Goal: Information Seeking & Learning: Find specific page/section

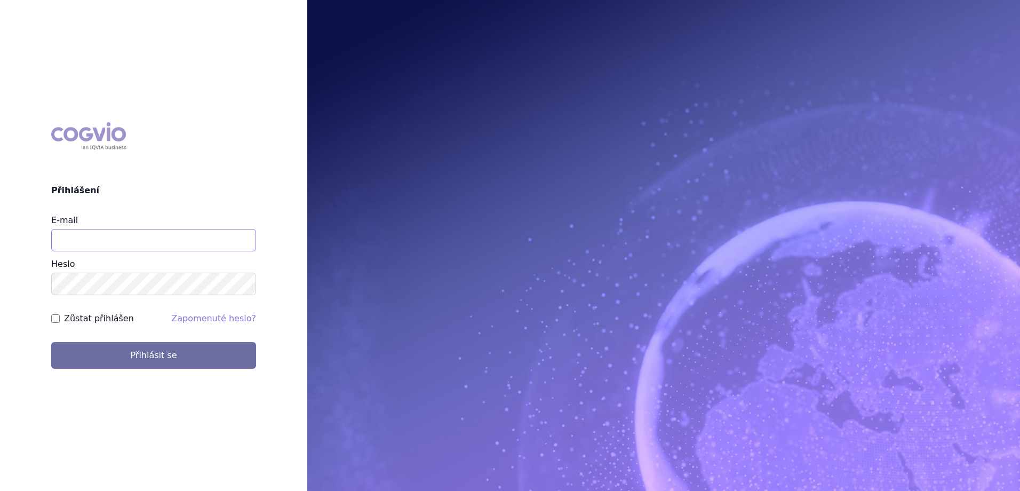
click at [172, 248] on input "E-mail" at bounding box center [153, 240] width 205 height 22
type input "marek.sejval@astrazeneca.com"
click at [51, 342] on button "Přihlásit se" at bounding box center [153, 355] width 205 height 27
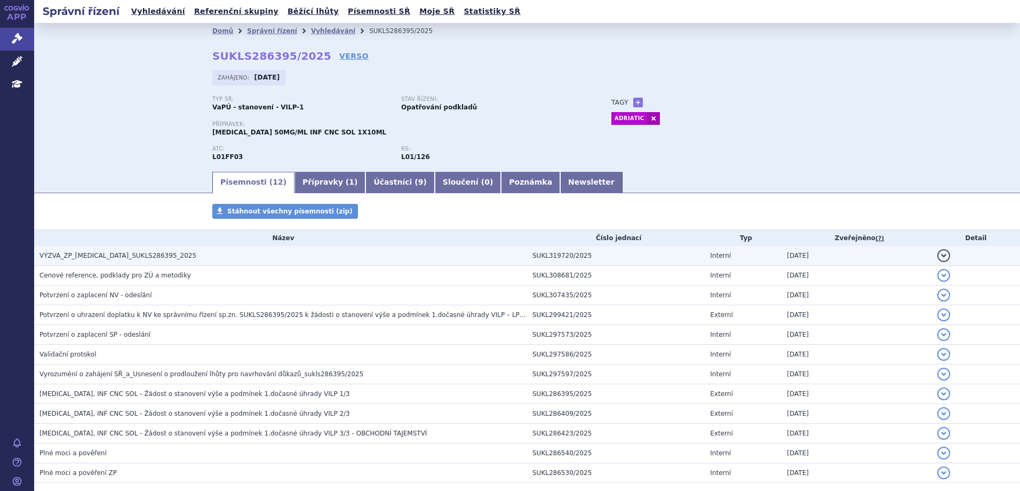
click at [937, 259] on button "detail" at bounding box center [943, 255] width 13 height 13
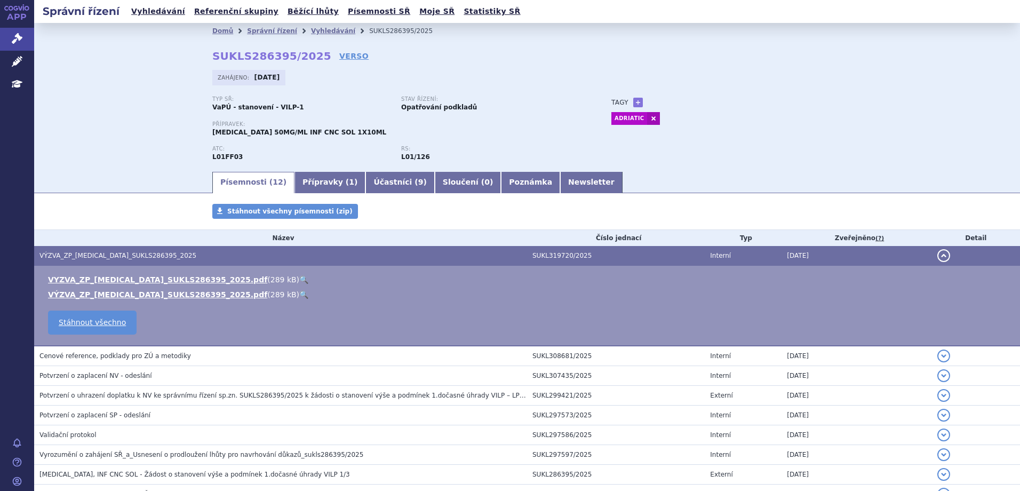
click at [299, 297] on link "🔍" at bounding box center [303, 294] width 9 height 9
click at [937, 251] on button "detail" at bounding box center [943, 255] width 13 height 13
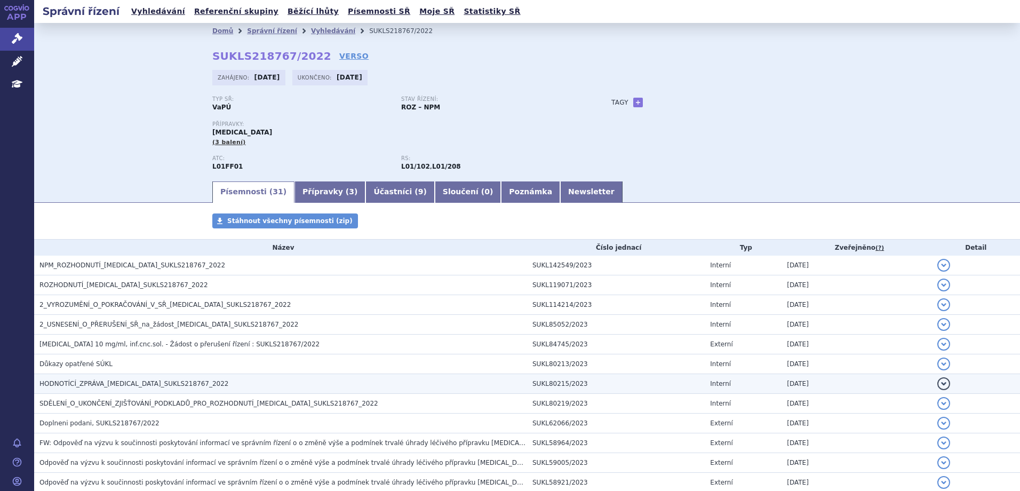
click at [236, 384] on h3 "HODNOTÍCÍ_ZPRÁVA_OPDIVO_SUKLS218767_2022" at bounding box center [283, 383] width 488 height 11
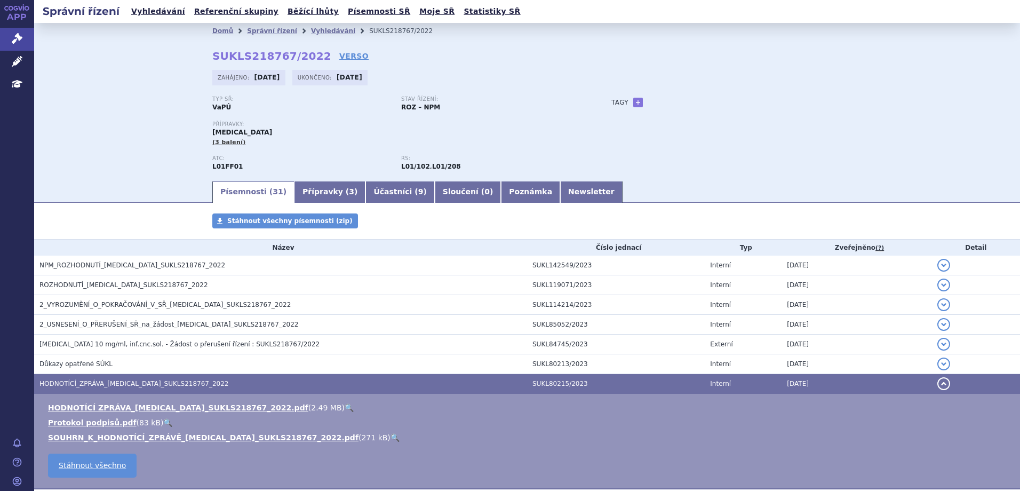
click at [391, 440] on link "🔍" at bounding box center [395, 437] width 9 height 9
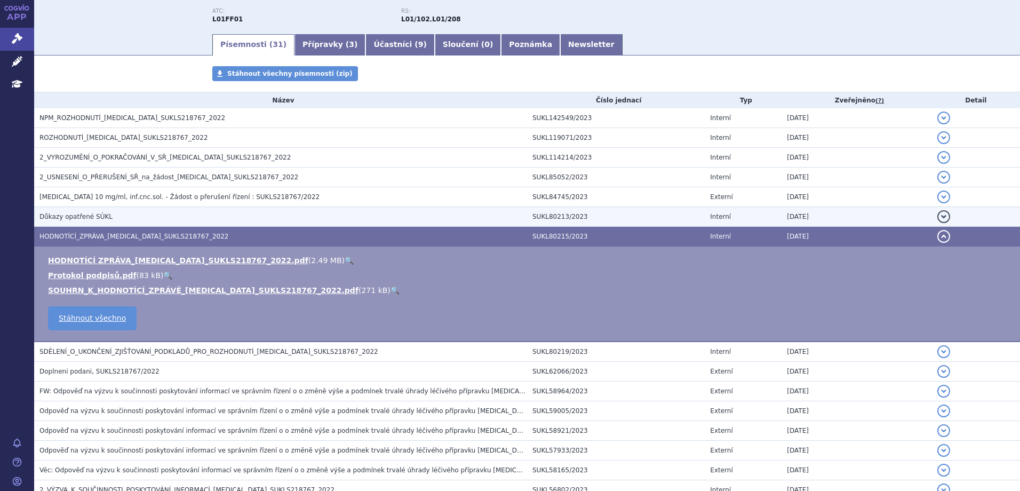
scroll to position [213, 0]
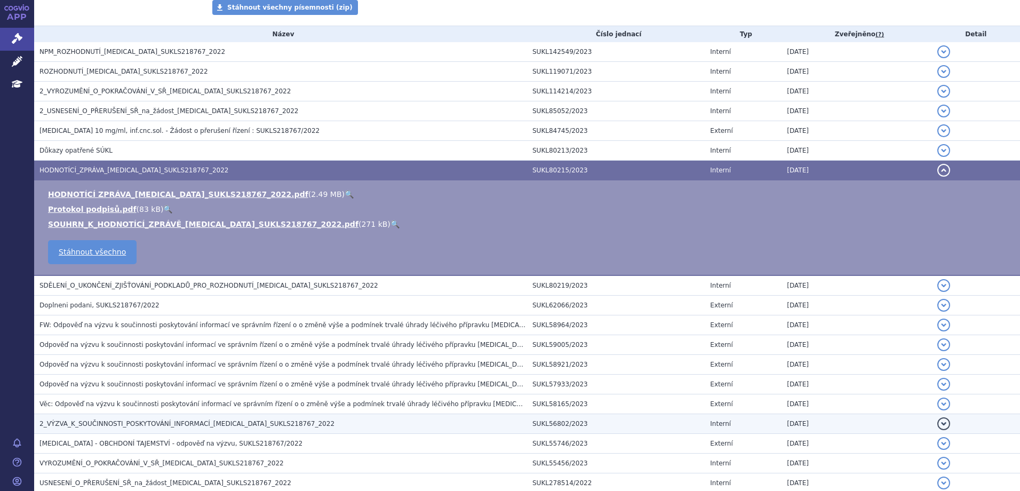
click at [356, 428] on h3 "2_VÝZVA_K_SOUČINNOSTI_POSKYTOVÁNÍ_INFORMACÍ_OPDIVO_SUKLS218767_2022" at bounding box center [283, 423] width 488 height 11
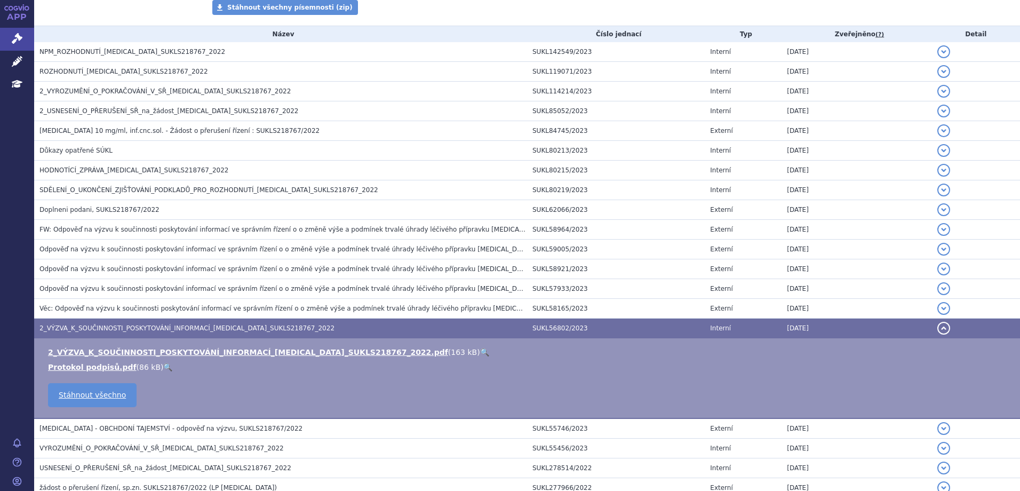
click at [480, 353] on link "🔍" at bounding box center [484, 352] width 9 height 9
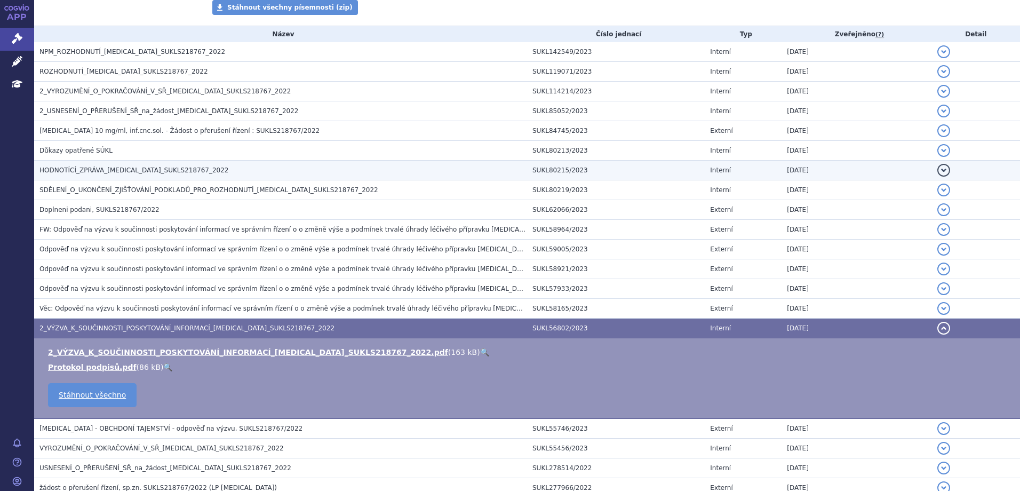
click at [220, 176] on td "HODNOTÍCÍ_ZPRÁVA_OPDIVO_SUKLS218767_2022" at bounding box center [280, 171] width 493 height 20
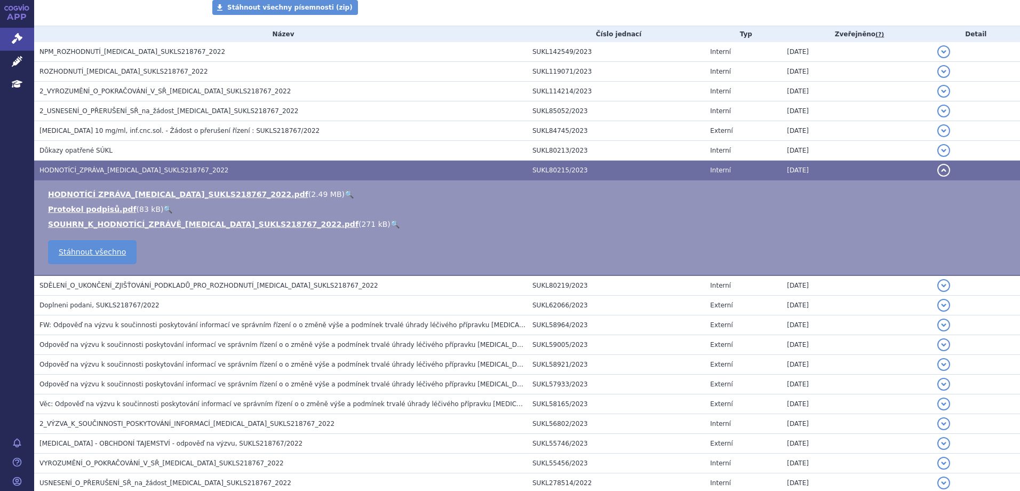
click at [345, 191] on link "🔍" at bounding box center [349, 194] width 9 height 9
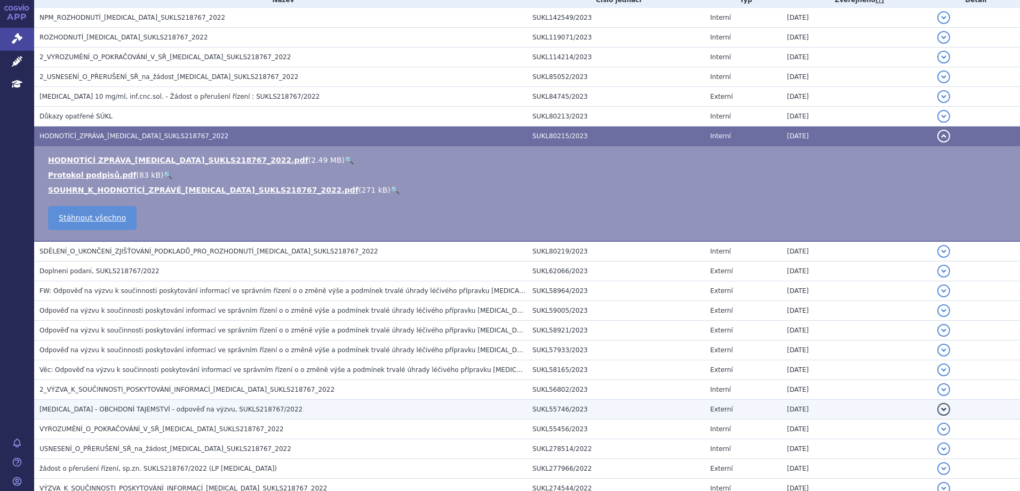
scroll to position [267, 0]
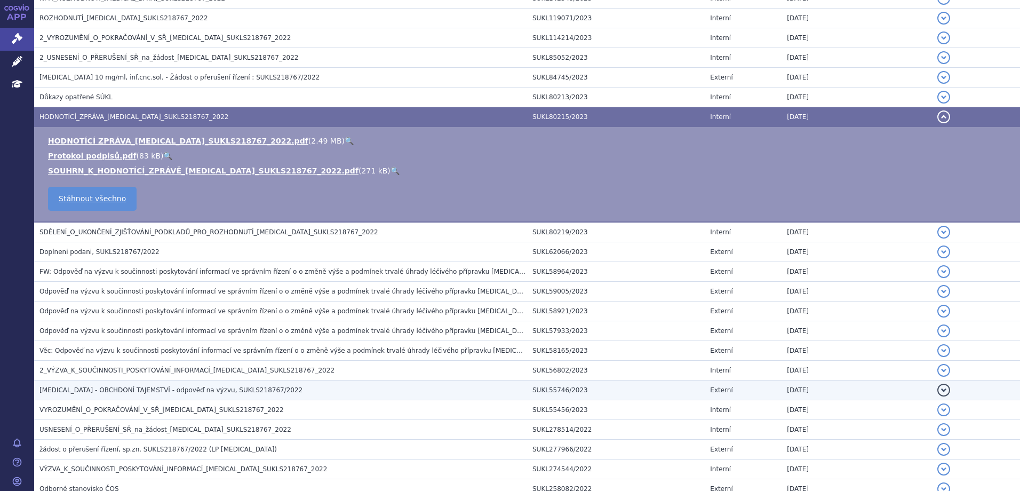
click at [319, 395] on h3 "OPDIVO - OBCHDONÍ TAJEMSTVÍ - odpověď na výzvu, SUKLS218767/2022" at bounding box center [283, 390] width 488 height 11
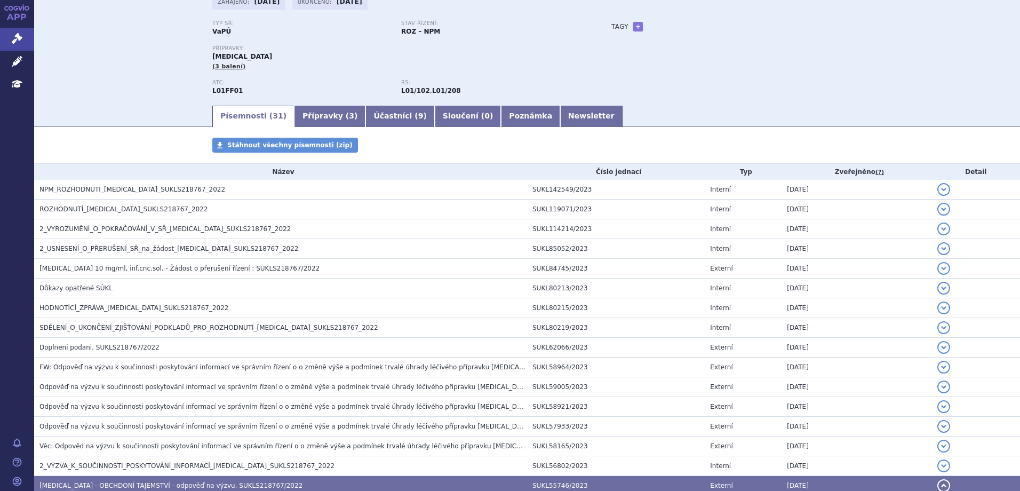
scroll to position [0, 0]
